Goal: Information Seeking & Learning: Learn about a topic

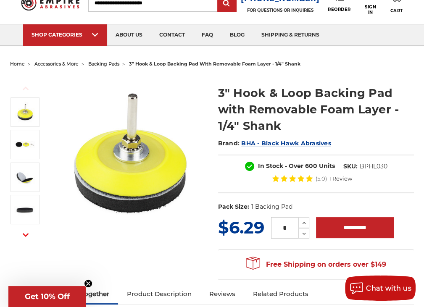
scroll to position [84, 0]
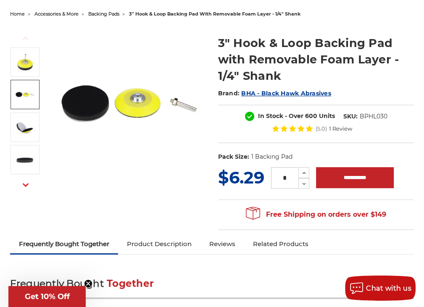
click at [22, 98] on img at bounding box center [24, 94] width 21 height 21
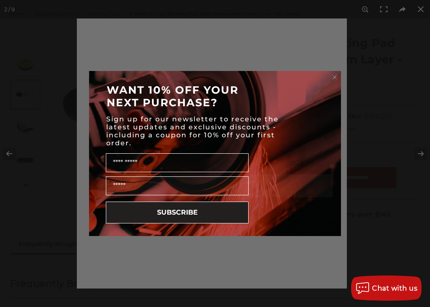
click at [334, 76] on icon "Close dialog" at bounding box center [334, 77] width 3 height 3
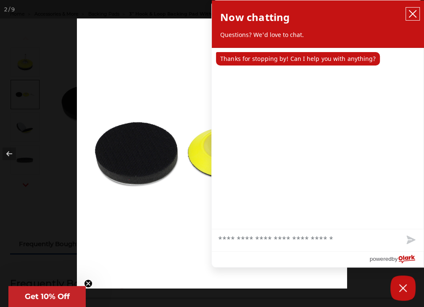
drag, startPoint x: 416, startPoint y: 12, endPoint x: 375, endPoint y: 30, distance: 44.4
click at [415, 13] on icon "close chatbox" at bounding box center [412, 14] width 8 height 8
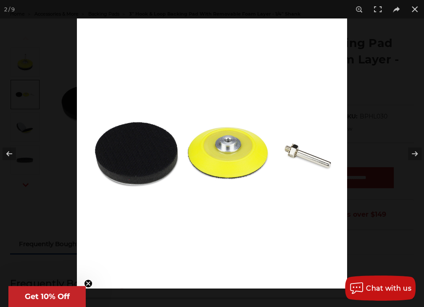
click at [136, 157] on img at bounding box center [212, 153] width 270 height 270
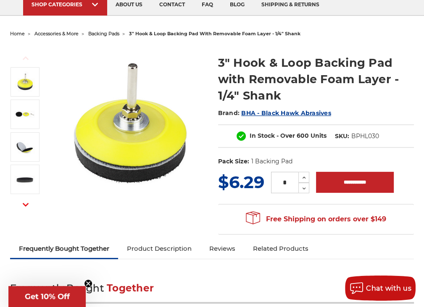
scroll to position [84, 0]
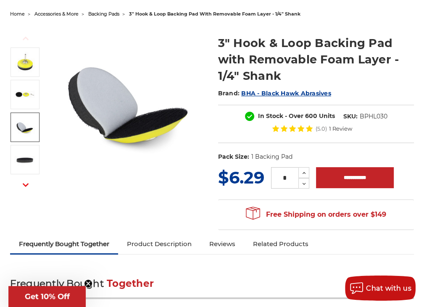
click at [25, 132] on img at bounding box center [24, 127] width 21 height 21
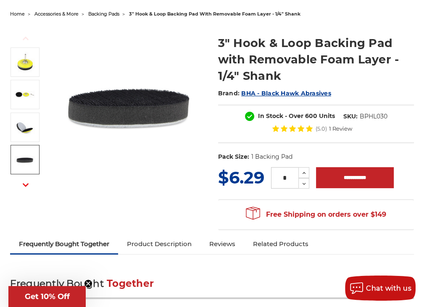
click at [20, 161] on img at bounding box center [24, 159] width 21 height 21
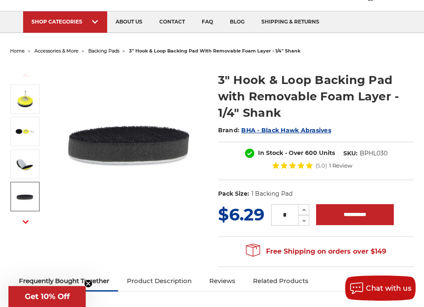
scroll to position [42, 0]
